Goal: Information Seeking & Learning: Check status

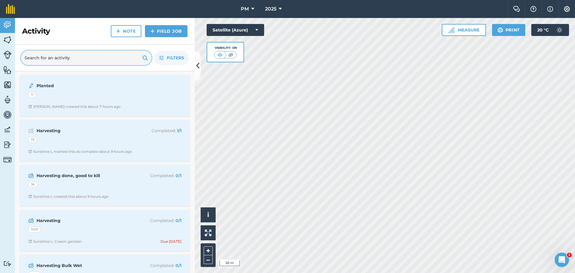
click at [61, 58] on input "text" at bounding box center [86, 58] width 130 height 14
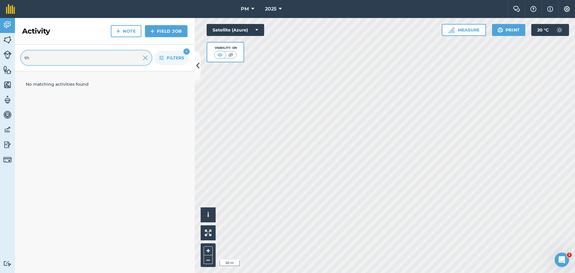
type input "t"
type input "c"
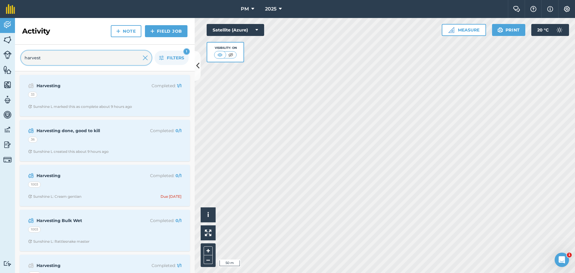
type input "harvest"
click at [143, 58] on img at bounding box center [144, 57] width 5 height 7
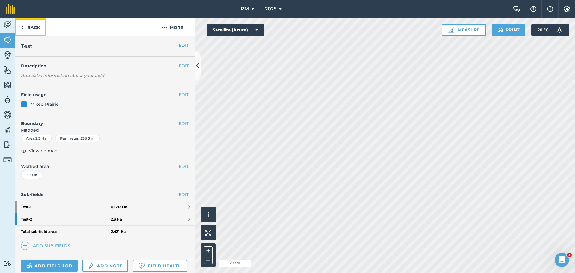
click at [31, 28] on link "Back" at bounding box center [30, 27] width 31 height 18
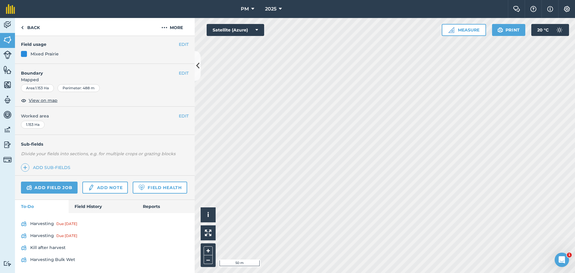
scroll to position [67, 0]
click at [88, 205] on link "Field History" at bounding box center [103, 206] width 68 height 13
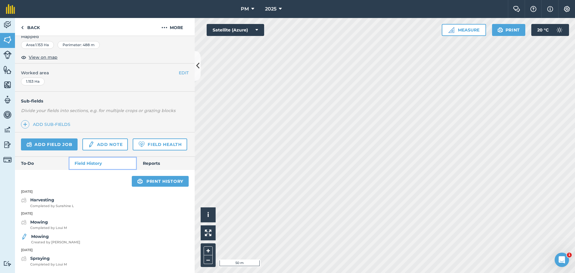
scroll to position [110, 0]
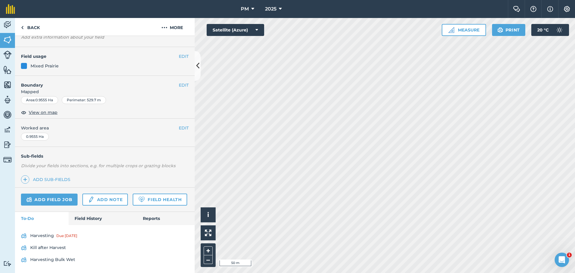
scroll to position [55, 0]
click at [81, 219] on link "Field History" at bounding box center [103, 218] width 68 height 13
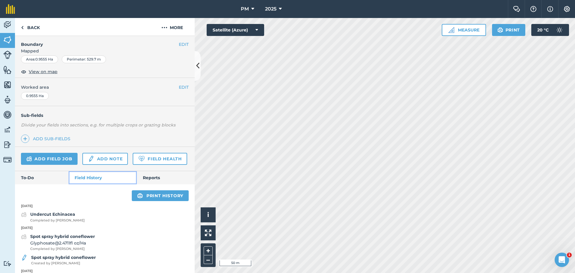
scroll to position [117, 0]
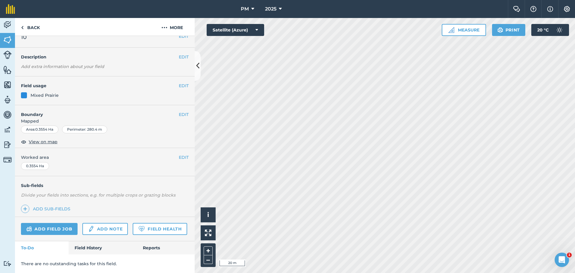
scroll to position [26, 0]
click at [80, 244] on link "Field History" at bounding box center [103, 247] width 68 height 13
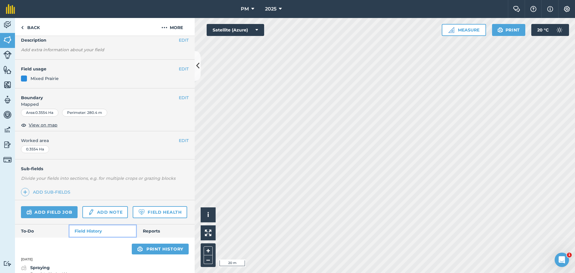
scroll to position [52, 0]
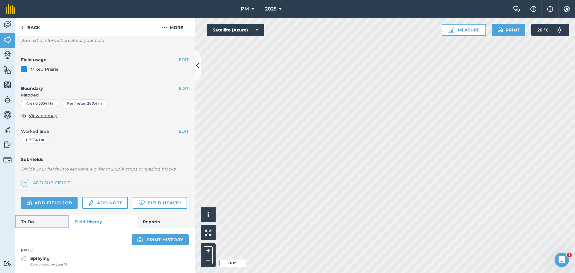
click at [49, 221] on link "To-Do" at bounding box center [42, 221] width 54 height 13
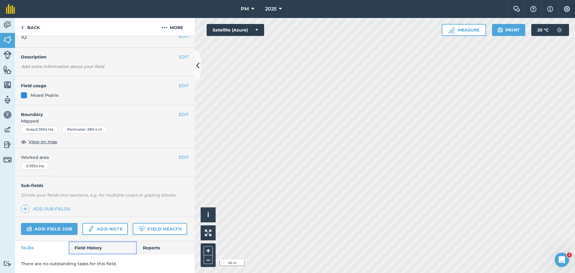
click at [92, 246] on link "Field History" at bounding box center [103, 247] width 68 height 13
